Goal: Find specific page/section: Locate a particular part of the current website

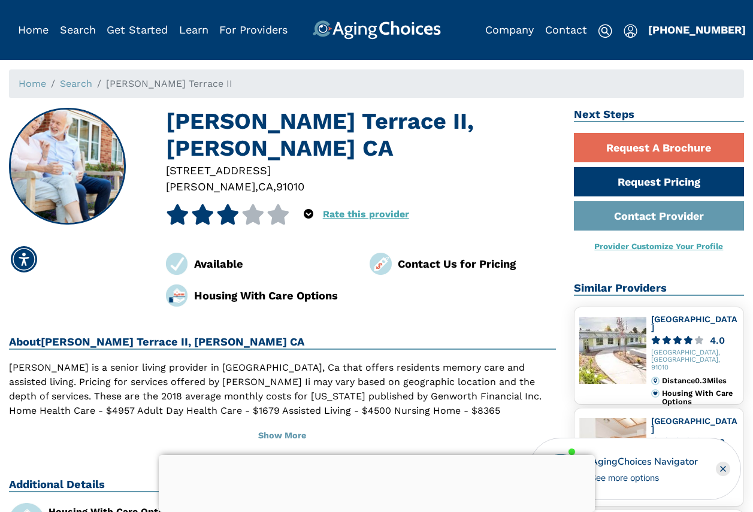
click at [259, 124] on h1 "[PERSON_NAME] Terrace II, [PERSON_NAME] CA" at bounding box center [361, 135] width 390 height 55
click at [259, 123] on h1 "[PERSON_NAME] Terrace II, [PERSON_NAME] CA" at bounding box center [361, 135] width 390 height 55
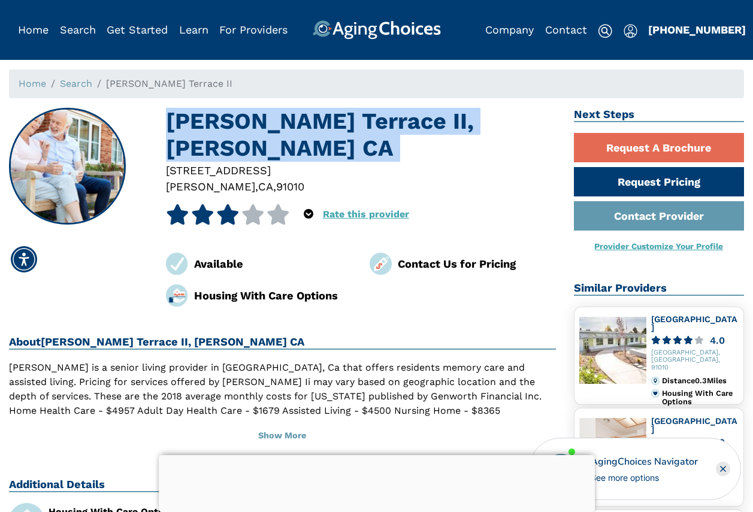
click at [259, 123] on h1 "[PERSON_NAME] Terrace II, [PERSON_NAME] CA" at bounding box center [361, 135] width 390 height 55
copy h1 "[PERSON_NAME] Terrace II, [PERSON_NAME] CA"
